Goal: Task Accomplishment & Management: Manage account settings

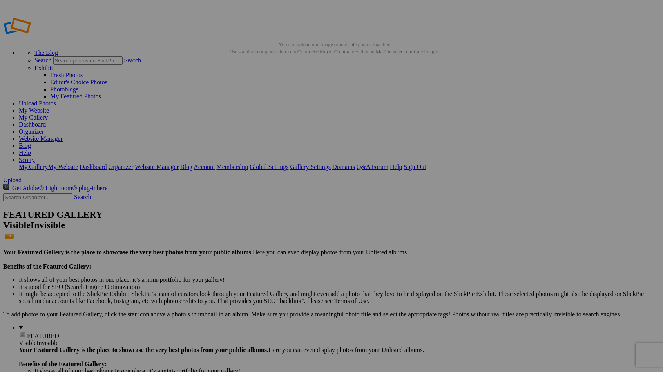
type input "M"
type input "[PERSON_NAME]"
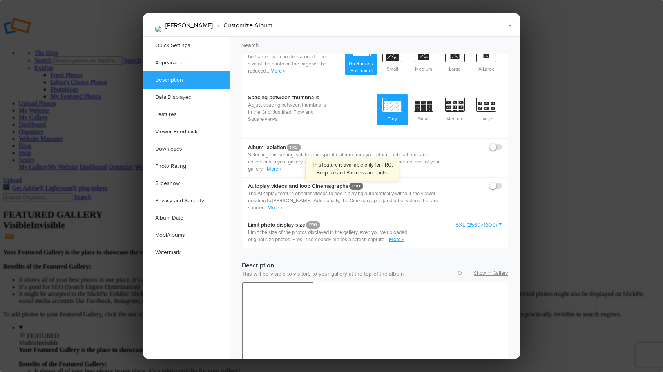
scroll to position [434, 0]
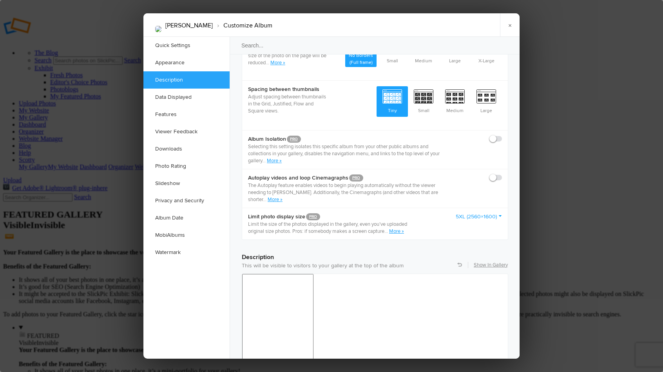
click at [464, 213] on link "5XL (2560×1600)" at bounding box center [479, 217] width 46 height 8
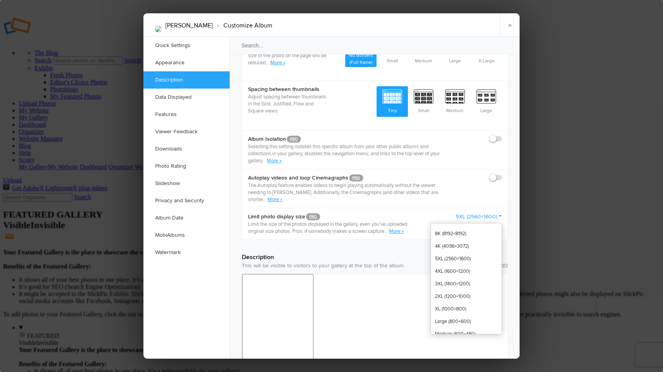
click at [444, 208] on div "Limit photo display size PRO Limit the size of the photos displayed in the gall…" at bounding box center [375, 224] width 266 height 32
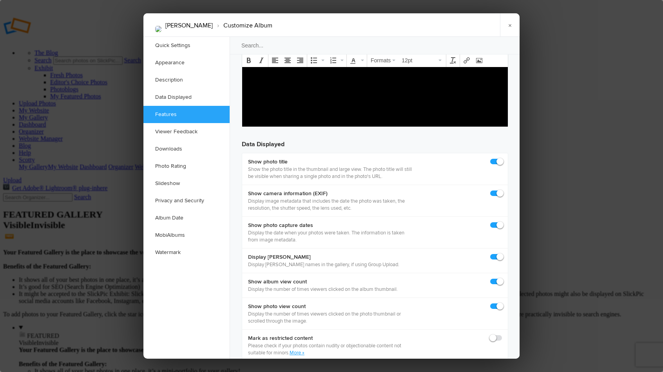
scroll to position [1017, 0]
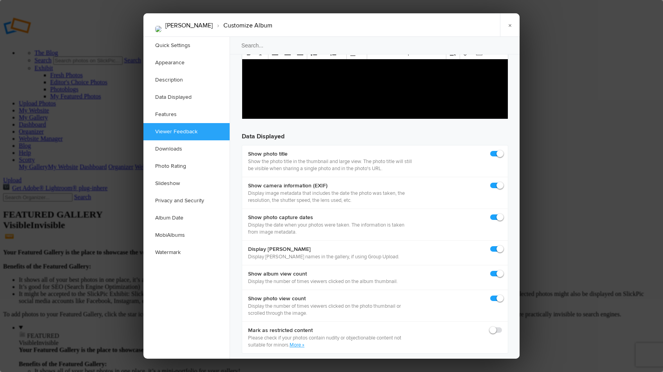
checkbox input "true"
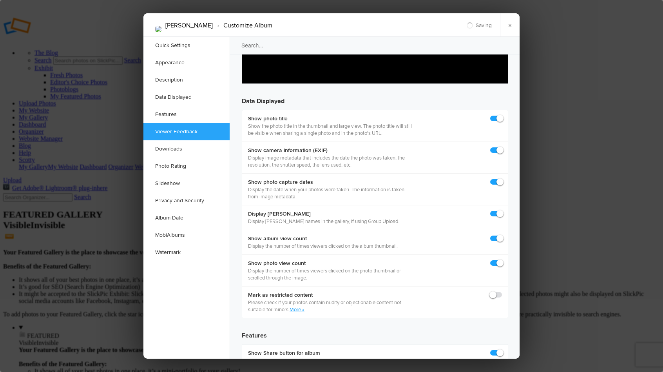
checkbox input "true"
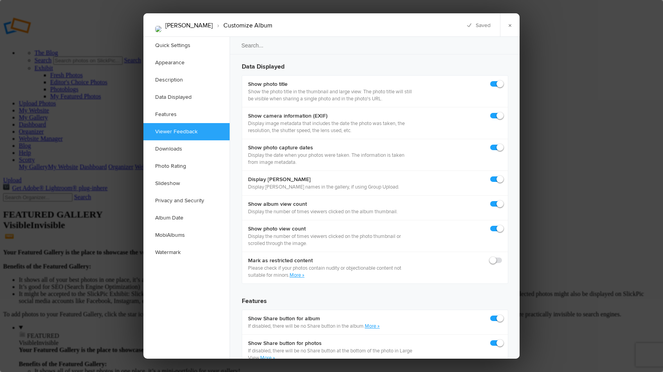
checkbox input "false"
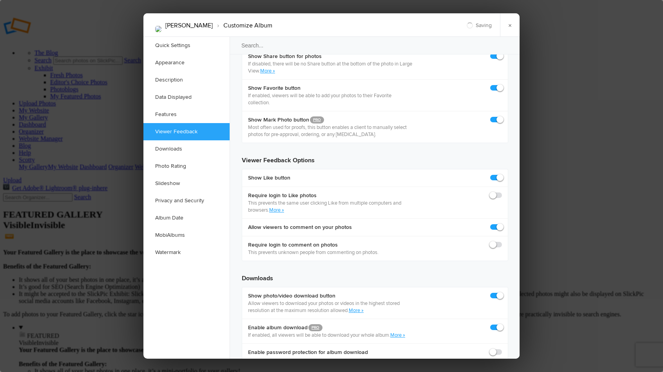
scroll to position [1423, 0]
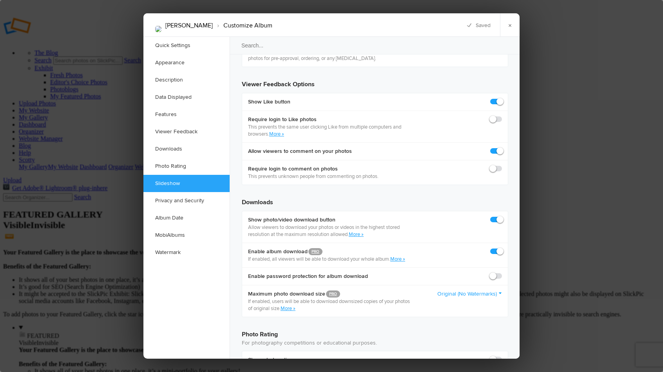
scroll to position [1456, 0]
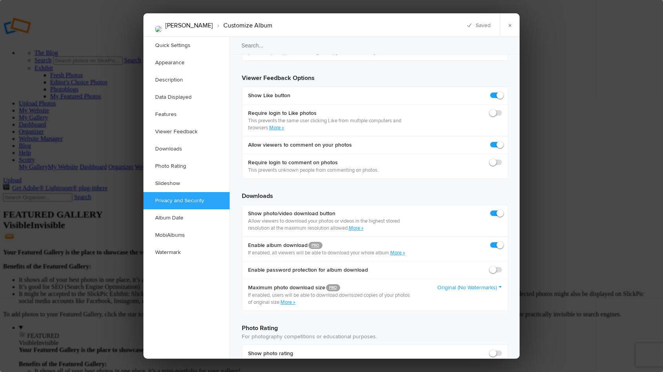
checkbox input "true"
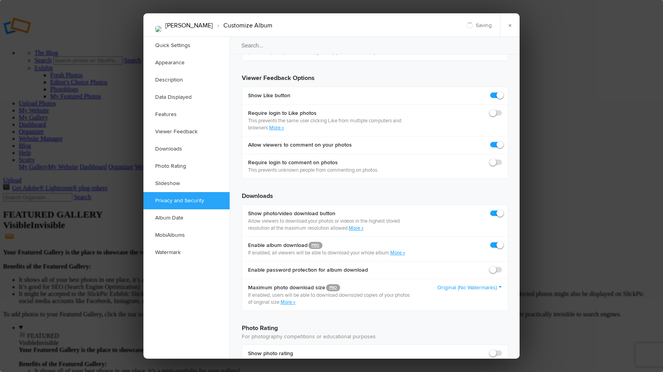
checkbox input "true"
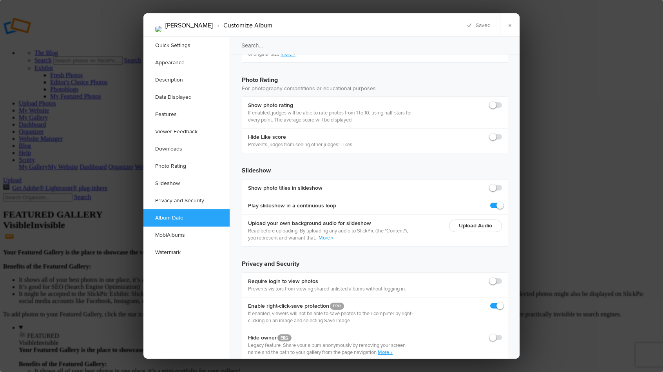
scroll to position [1704, 0]
click at [508, 25] on link "×" at bounding box center [510, 25] width 20 height 24
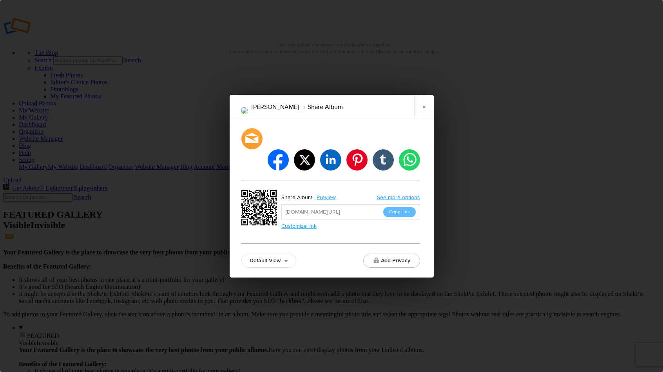
click at [283, 254] on link "Default View" at bounding box center [268, 261] width 55 height 14
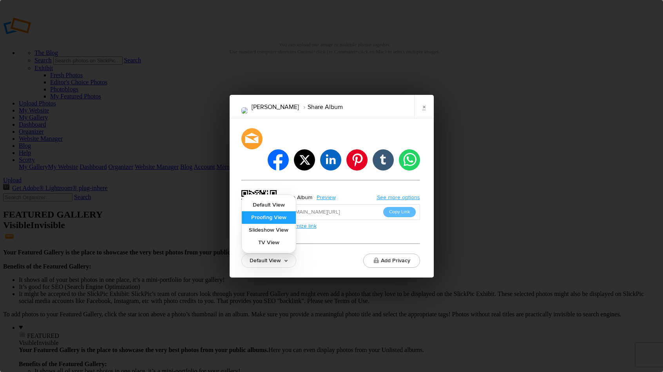
click at [278, 211] on link "Proofing View" at bounding box center [269, 217] width 54 height 13
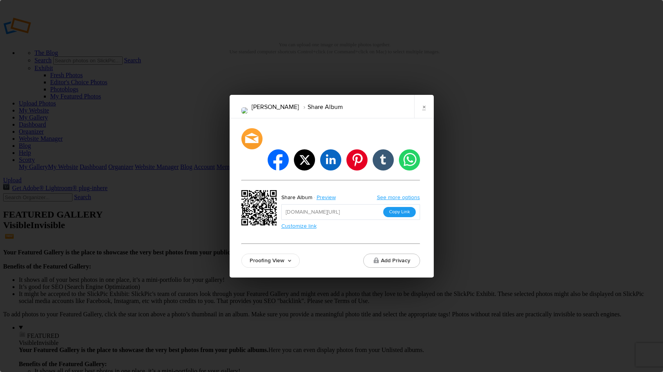
click at [396, 207] on button "Copy Link" at bounding box center [399, 212] width 33 height 10
click at [425, 114] on link "×" at bounding box center [424, 107] width 20 height 24
